Goal: Task Accomplishment & Management: Manage account settings

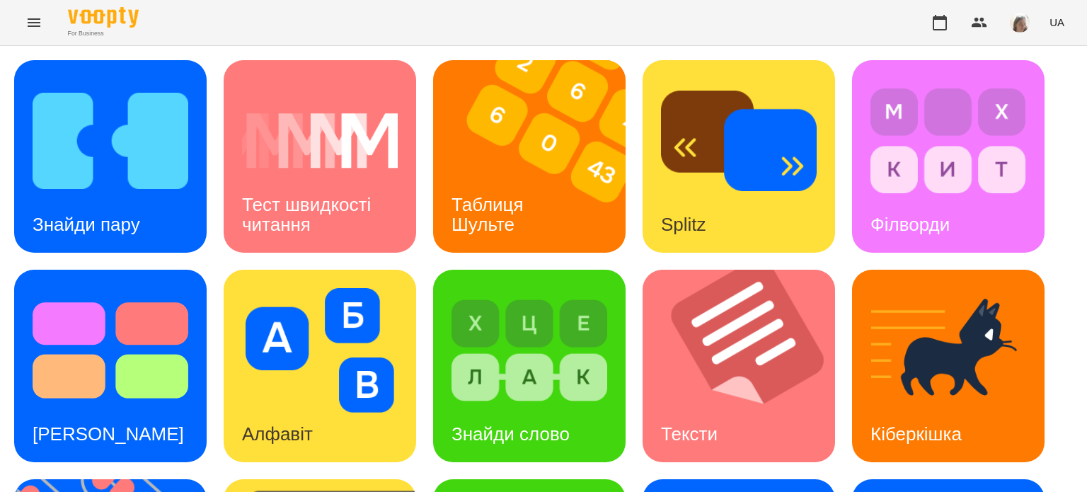
click at [34, 24] on icon "Menu" at bounding box center [33, 22] width 17 height 17
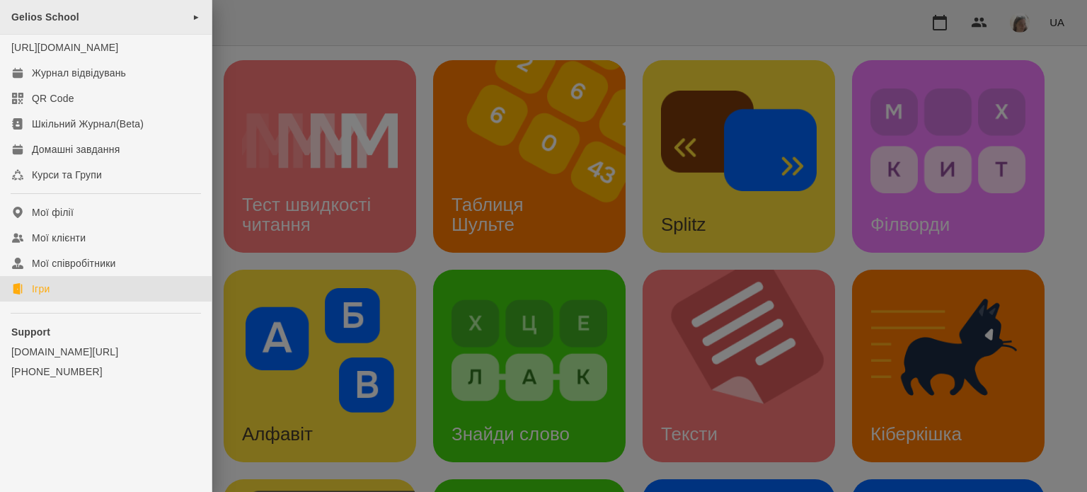
click at [103, 21] on div "Gelios School ►" at bounding box center [106, 17] width 212 height 35
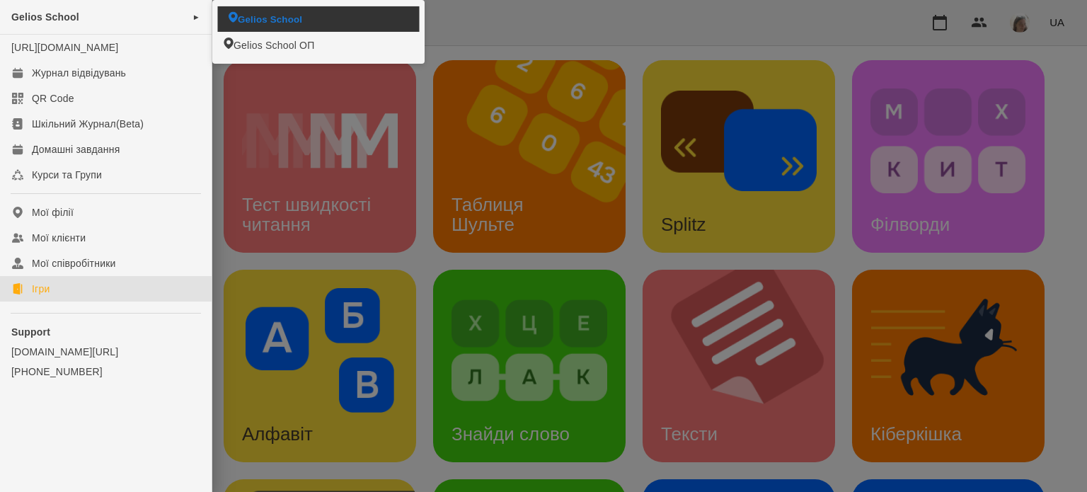
click at [262, 23] on span "Gelios School" at bounding box center [270, 18] width 64 height 13
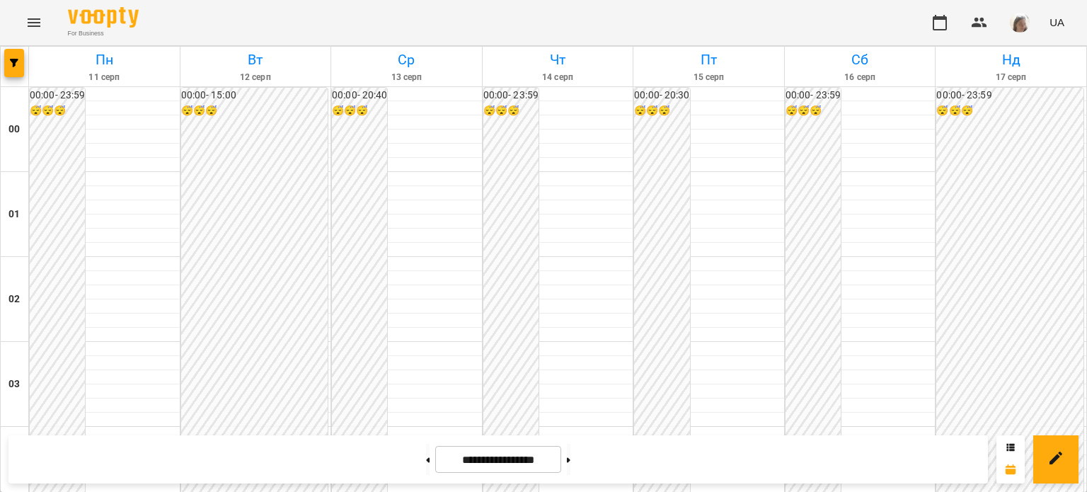
scroll to position [1387, 0]
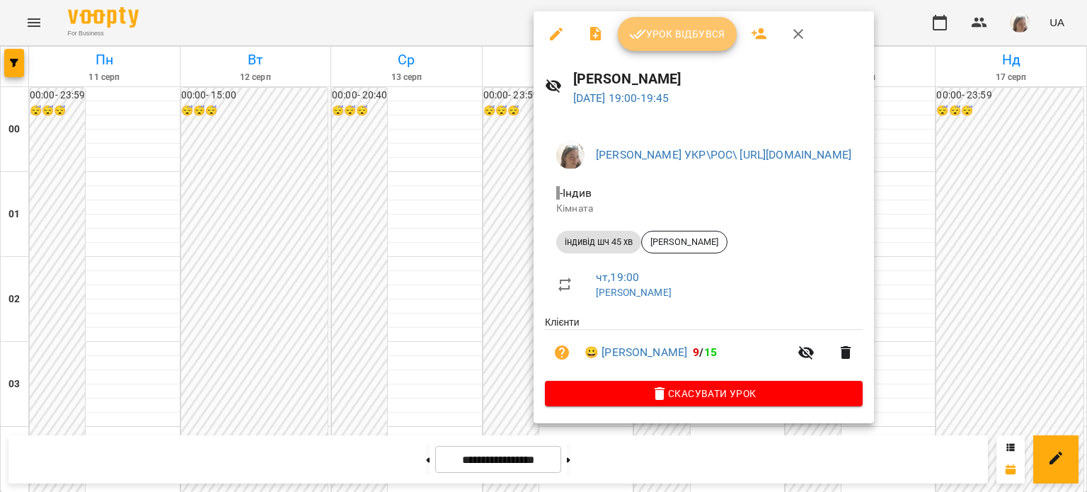
click at [660, 40] on span "Урок відбувся" at bounding box center [677, 33] width 96 height 17
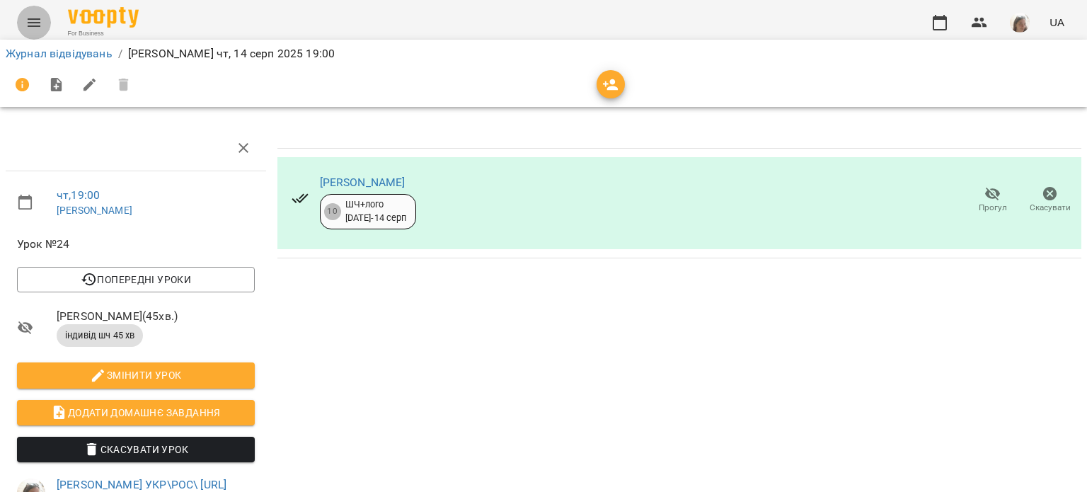
click at [29, 18] on icon "Menu" at bounding box center [33, 22] width 17 height 17
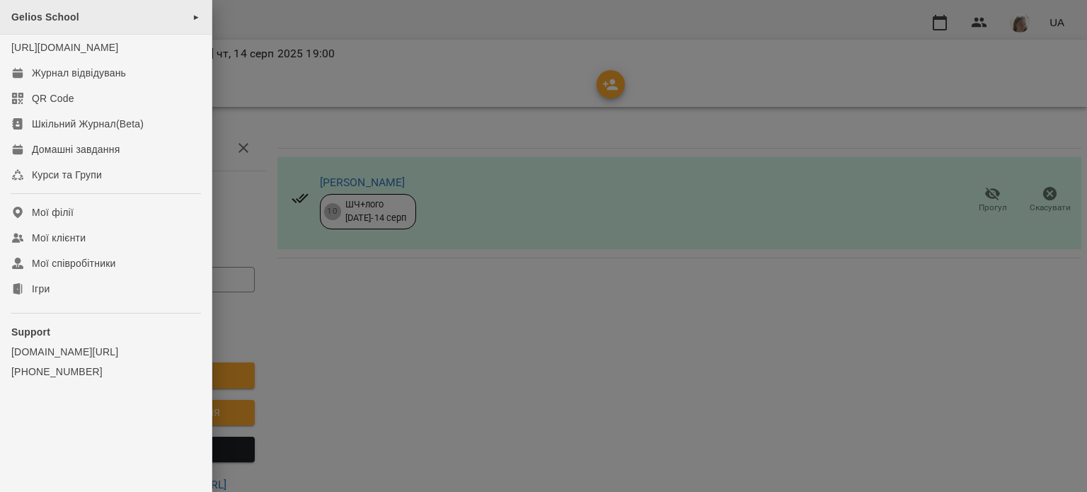
click at [48, 19] on span "Gelios School" at bounding box center [45, 16] width 68 height 11
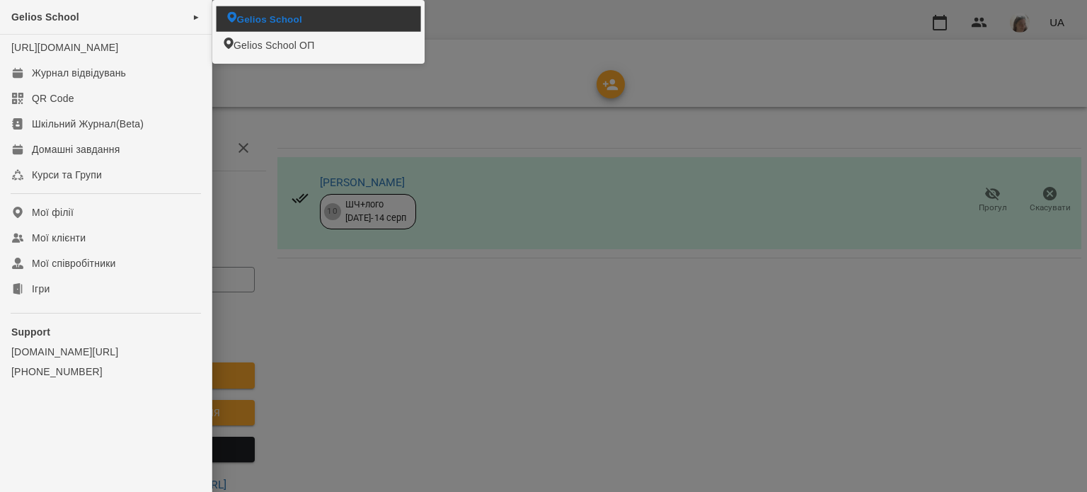
click at [244, 15] on span "Gelios School" at bounding box center [268, 18] width 65 height 13
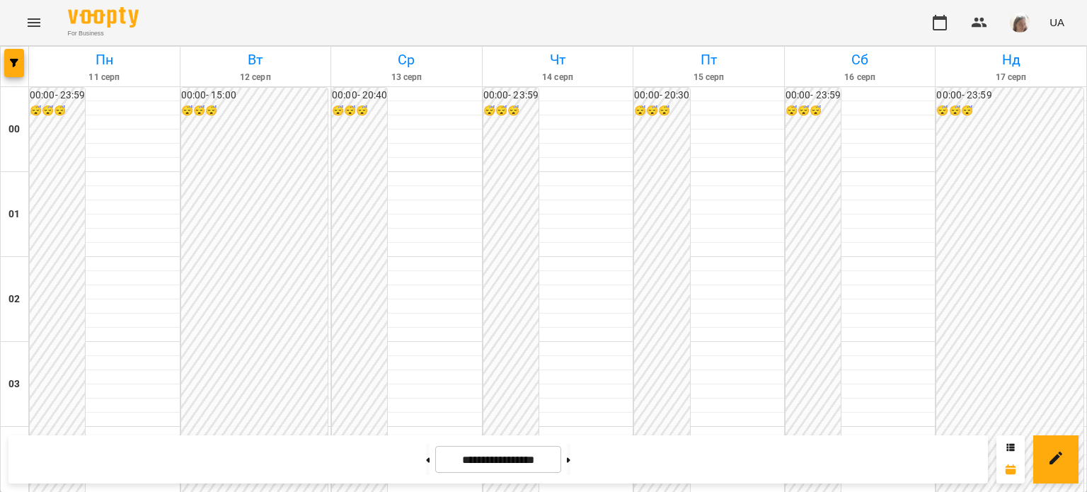
scroll to position [1073, 0]
